Goal: Transaction & Acquisition: Purchase product/service

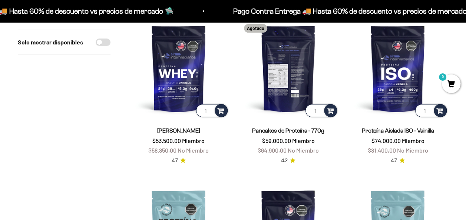
scroll to position [247, 0]
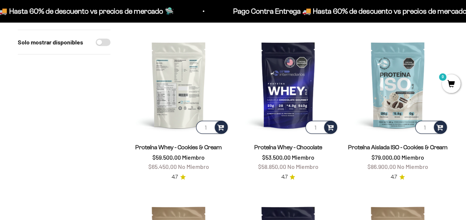
click at [177, 99] on img at bounding box center [178, 84] width 101 height 101
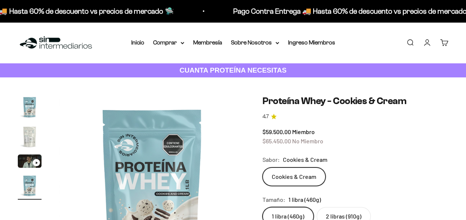
scroll to position [49, 0]
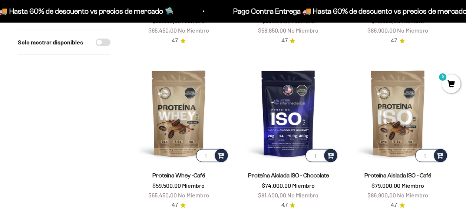
scroll to position [395, 0]
